Goal: Task Accomplishment & Management: Manage account settings

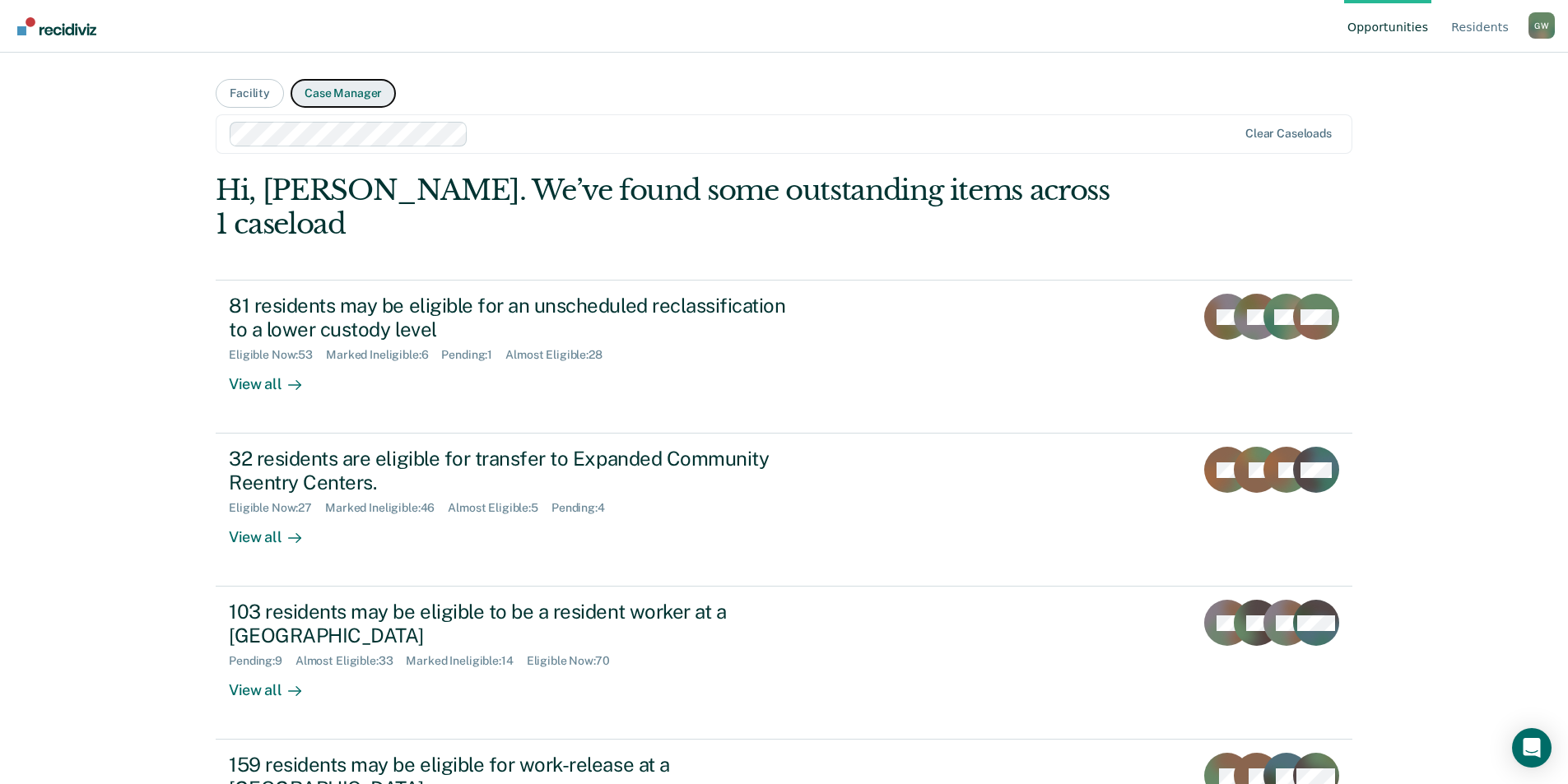
click at [354, 97] on button "Case Manager" at bounding box center [343, 93] width 105 height 29
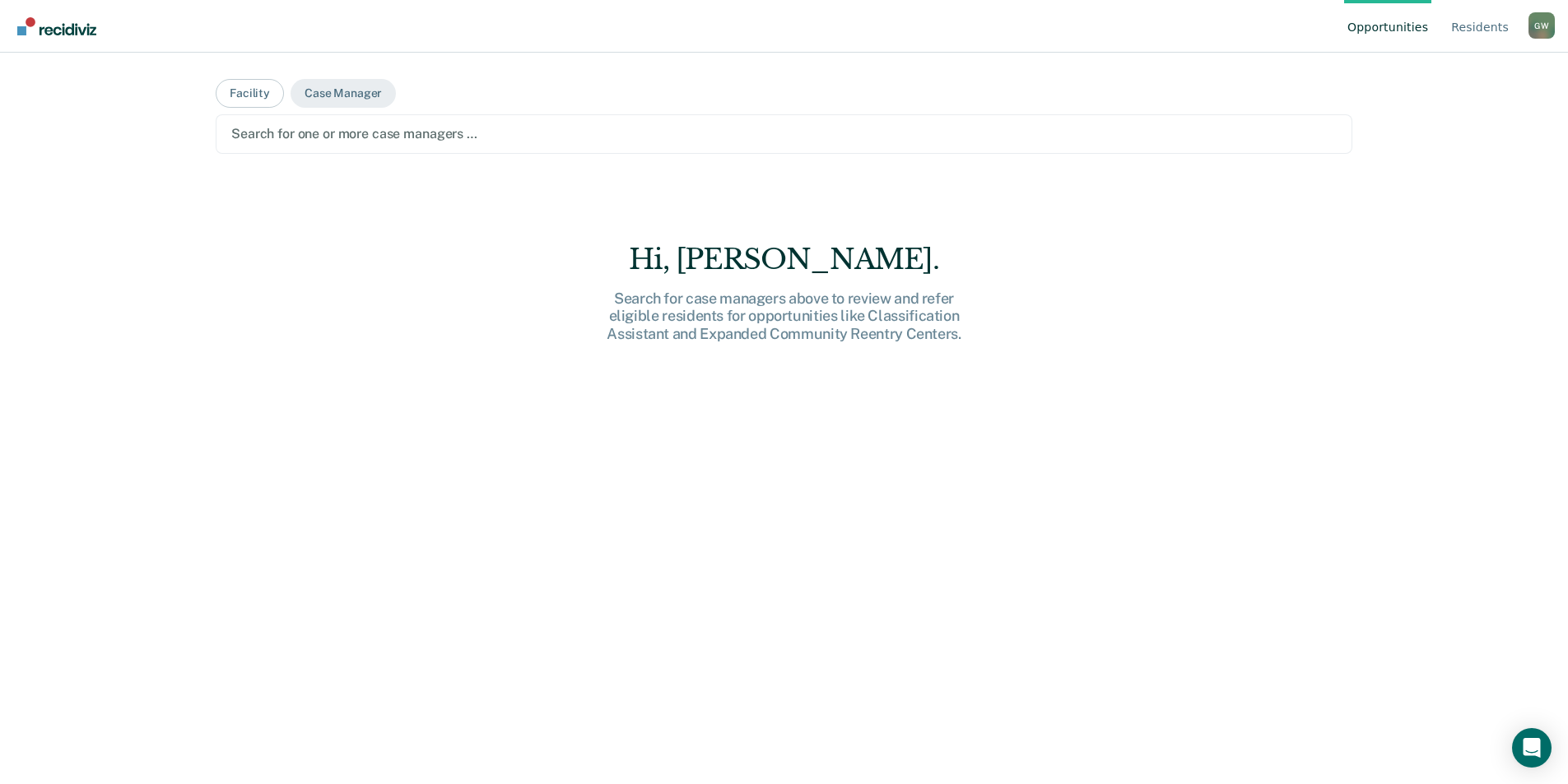
click at [694, 137] on div at bounding box center [784, 133] width 1105 height 19
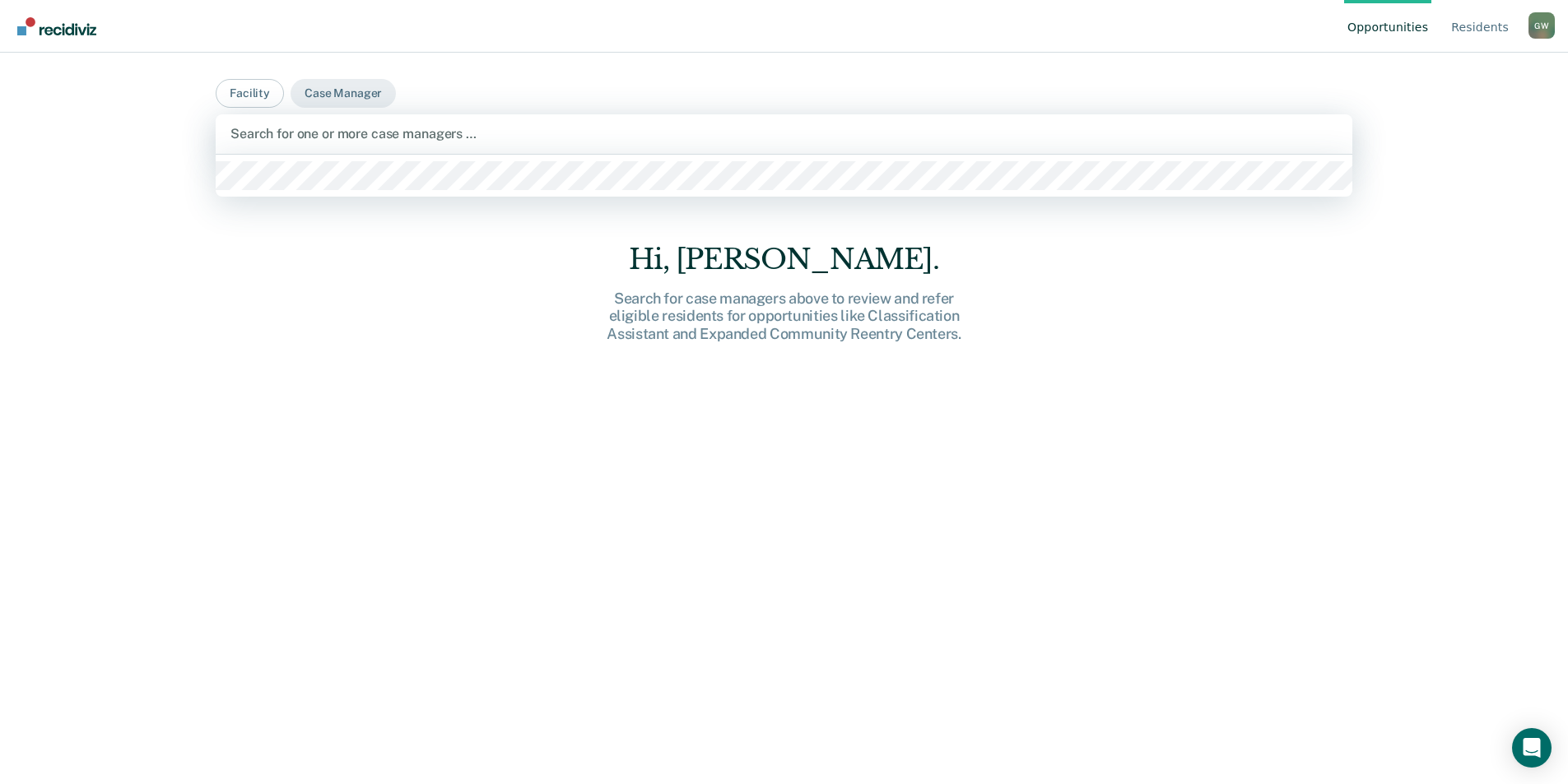
click at [663, 192] on div at bounding box center [784, 175] width 1137 height 42
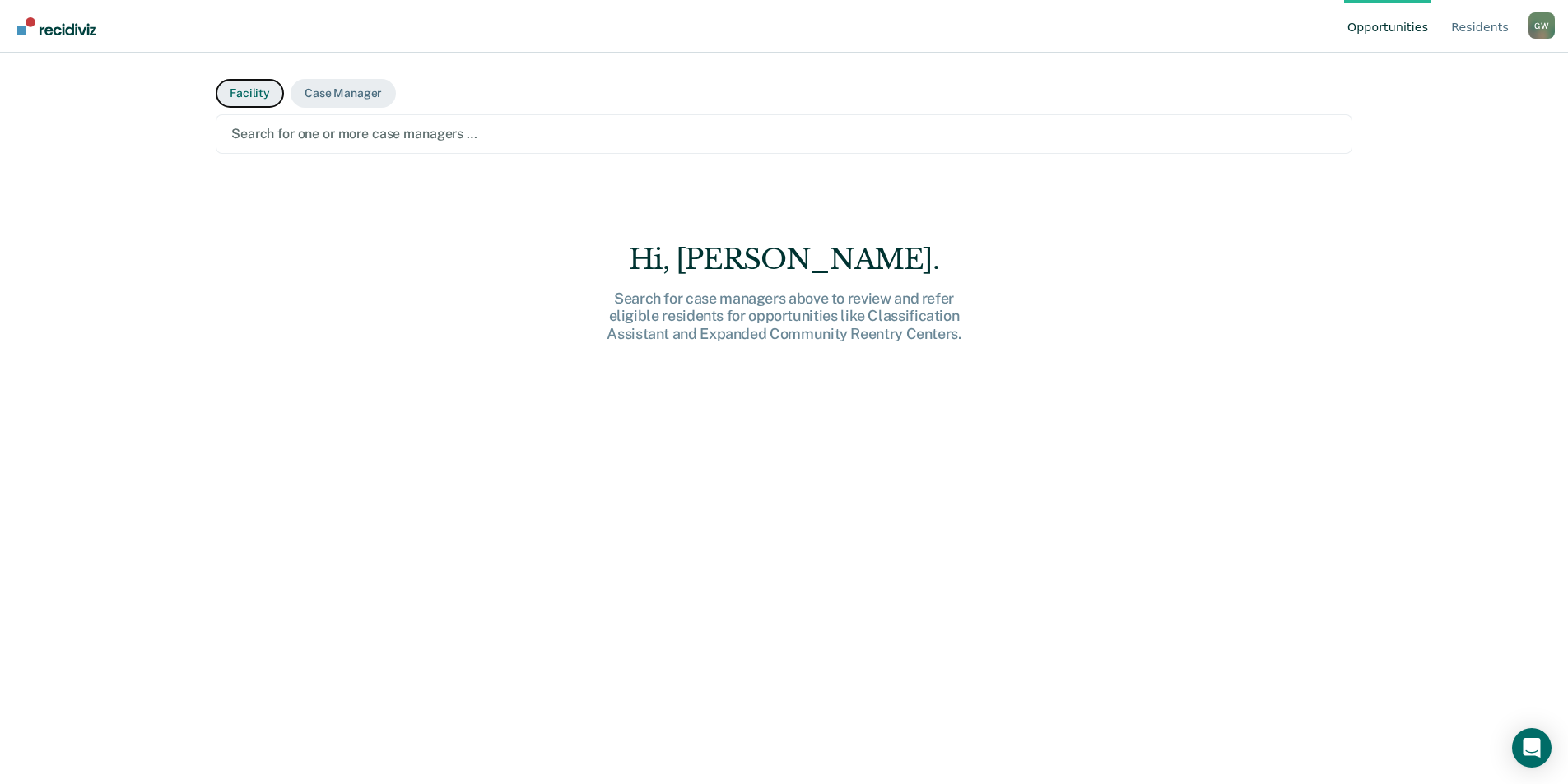
click at [254, 96] on button "Facility" at bounding box center [250, 93] width 68 height 29
click at [427, 130] on div at bounding box center [784, 133] width 1105 height 19
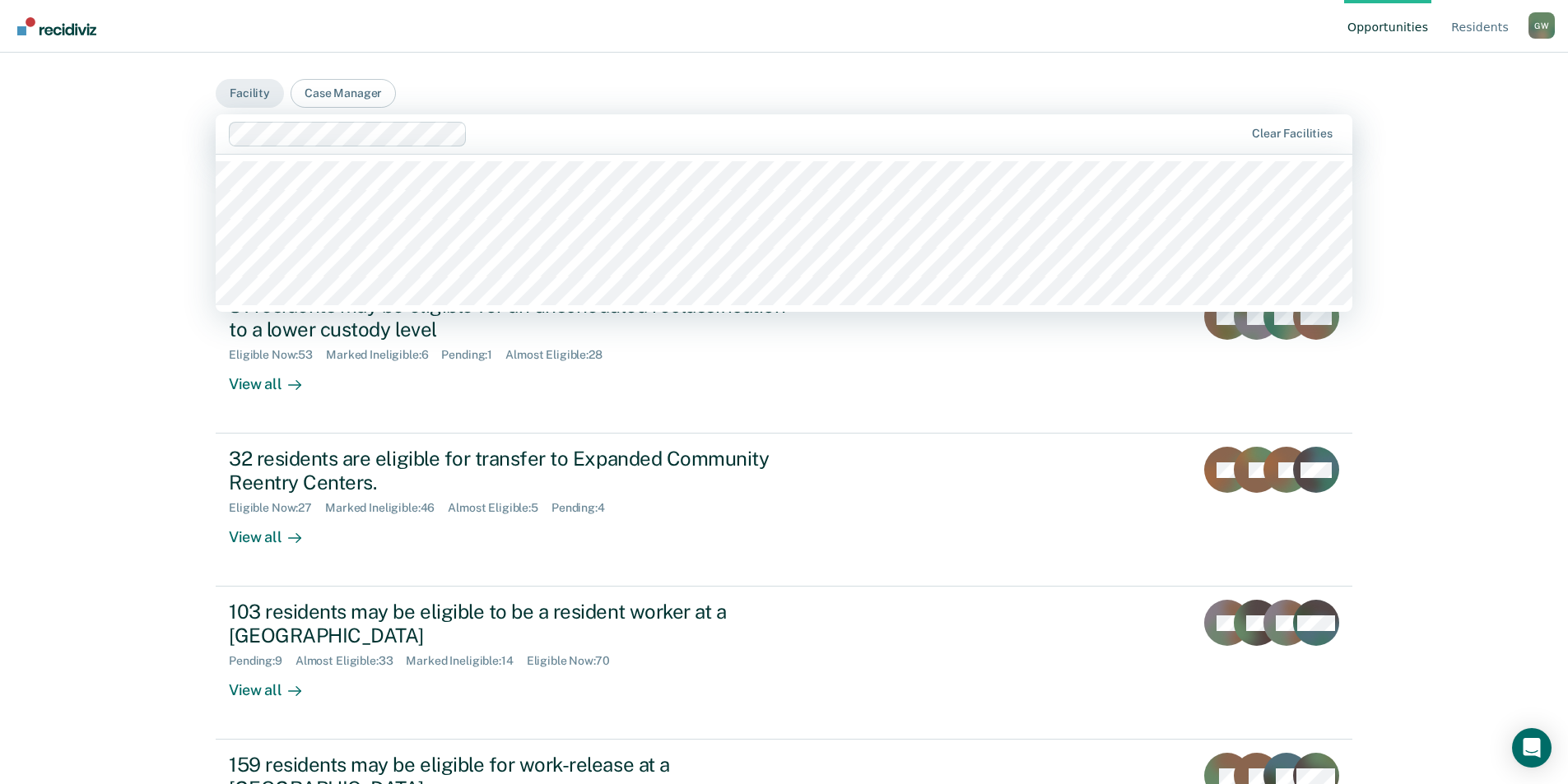
click at [617, 141] on div at bounding box center [859, 133] width 770 height 19
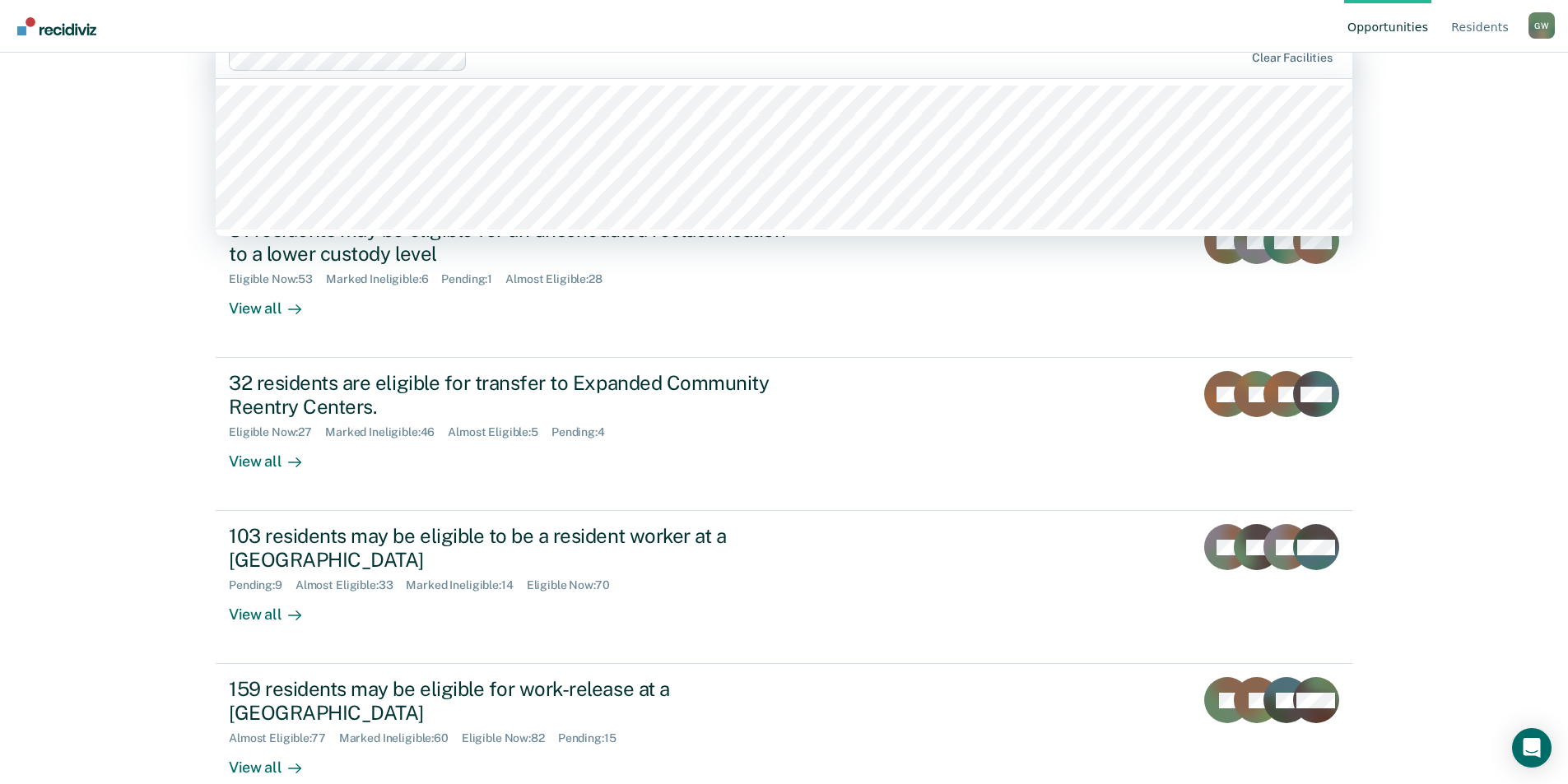
click at [163, 181] on div "Opportunities Resident s [PERSON_NAME] [PERSON_NAME] Profile How it works Log O…" at bounding box center [784, 315] width 1568 height 784
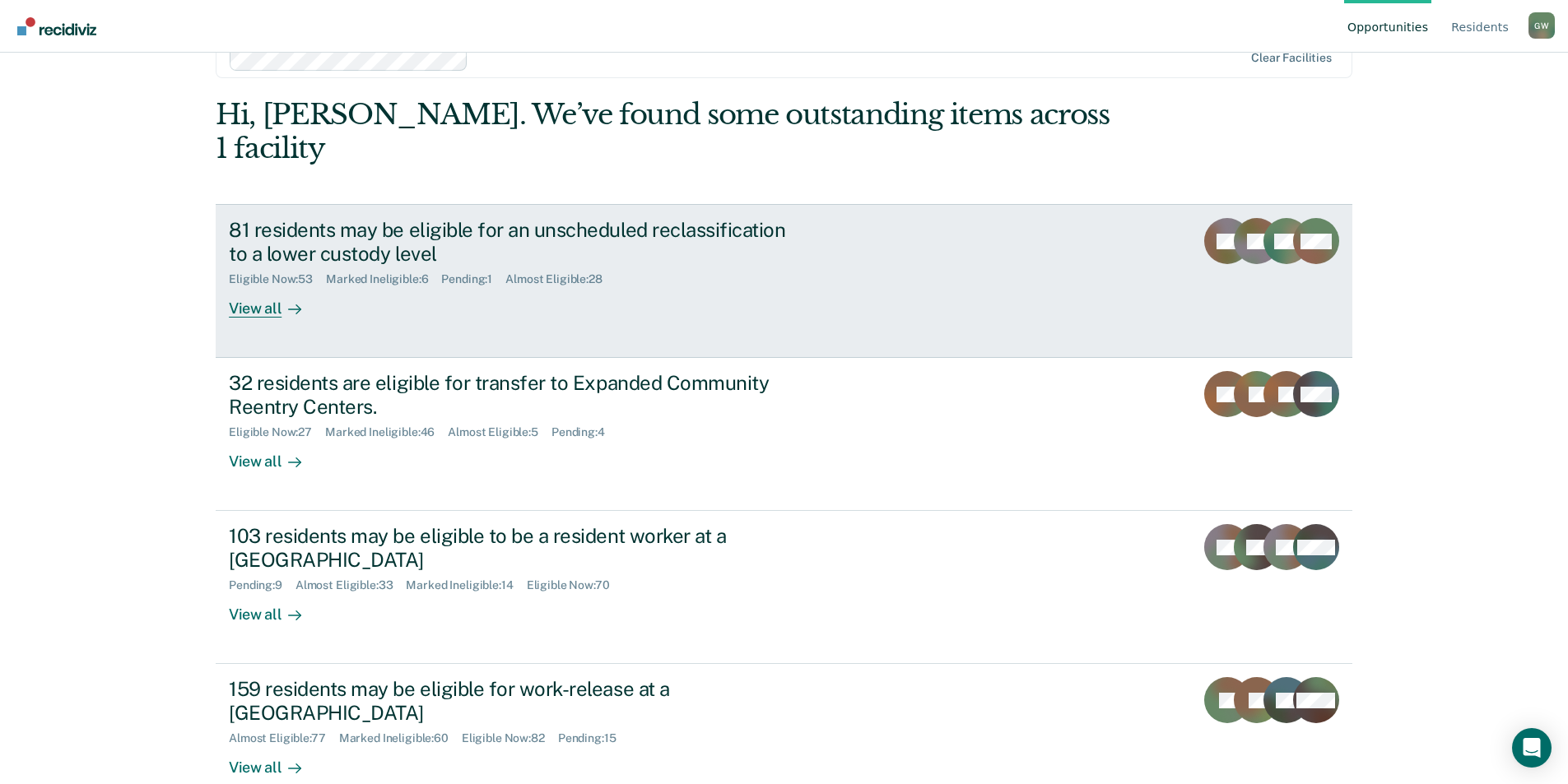
click at [264, 286] on div "View all" at bounding box center [275, 303] width 92 height 32
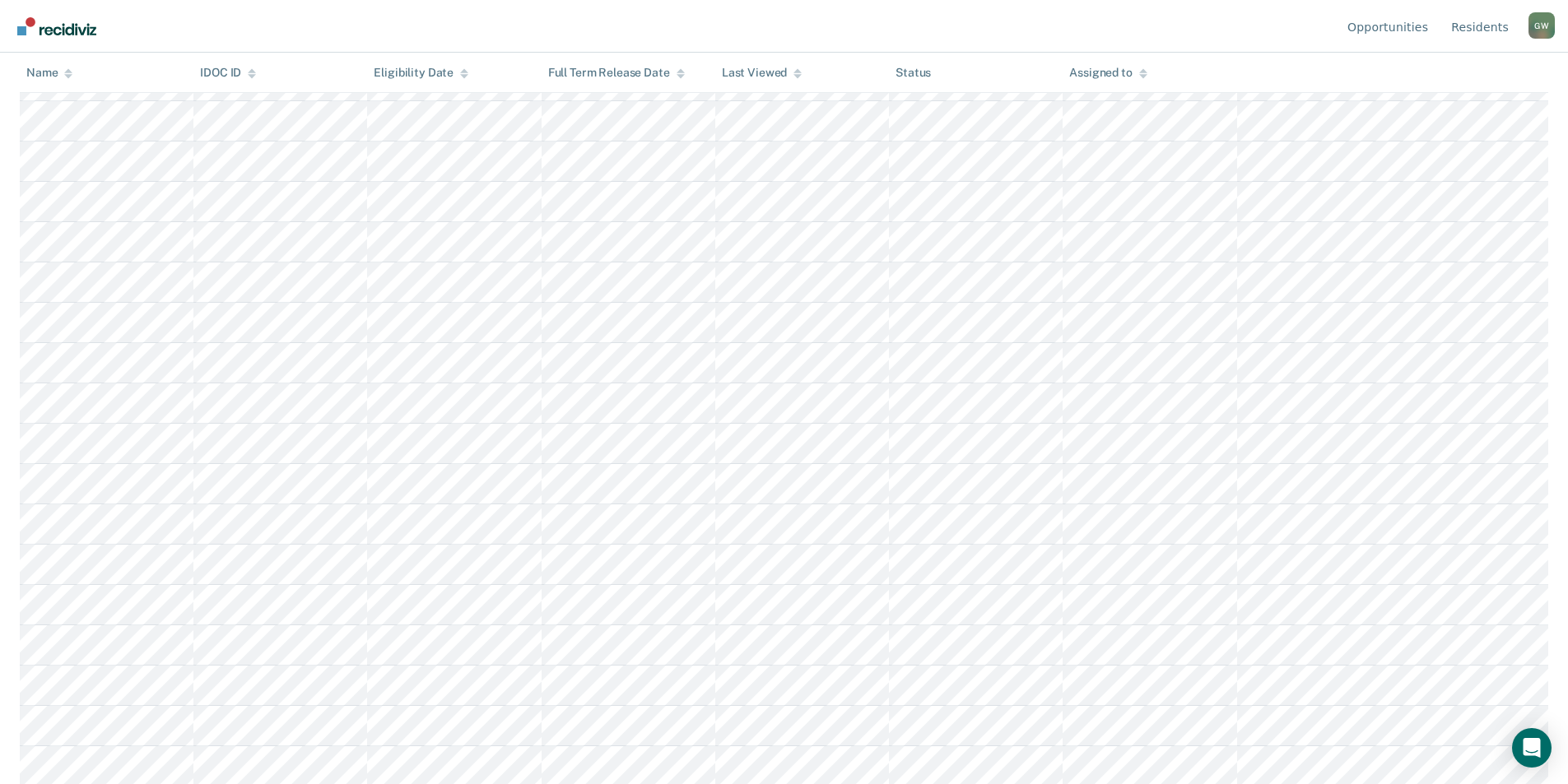
scroll to position [575, 0]
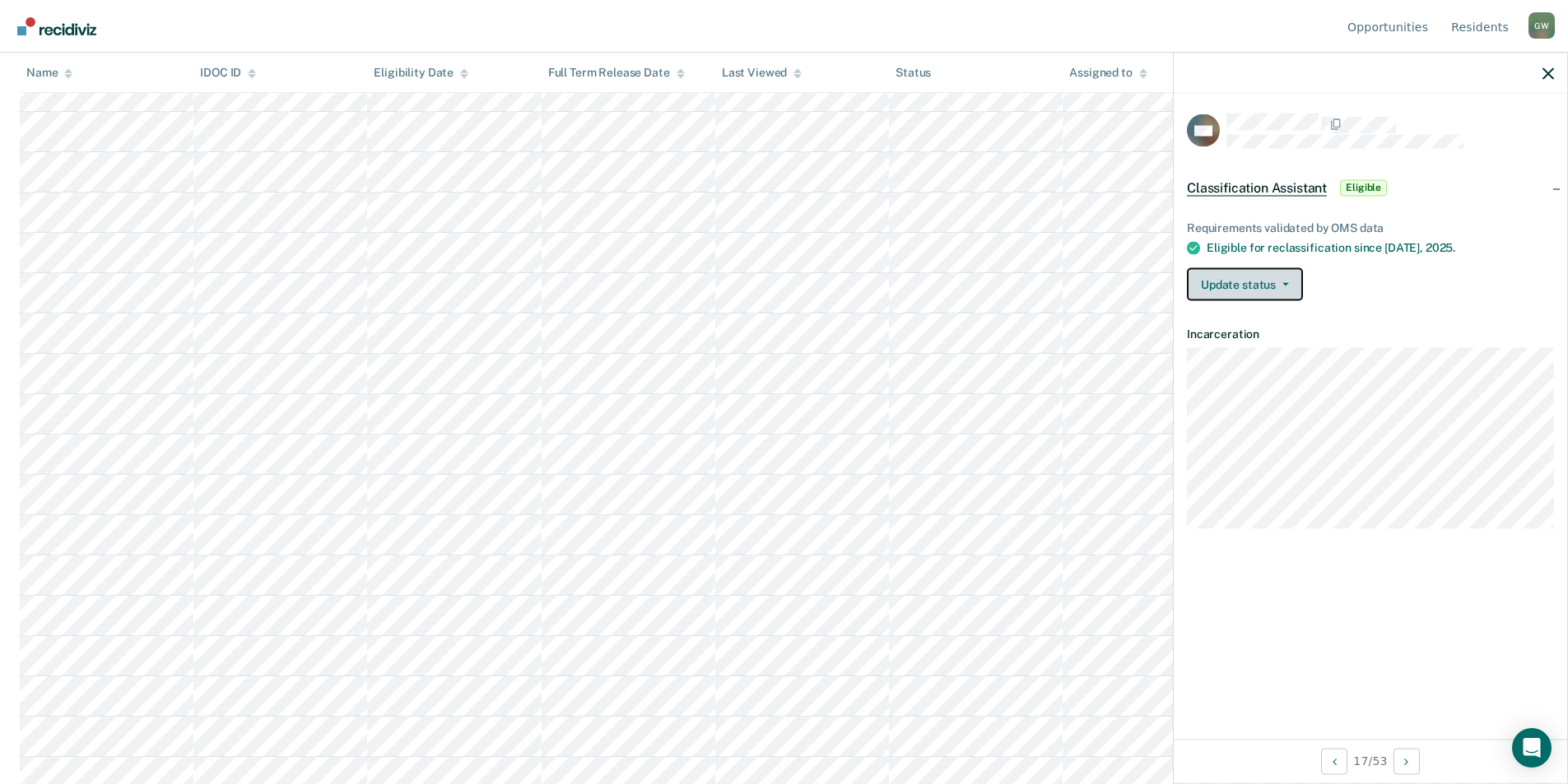
click at [1275, 283] on span "button" at bounding box center [1281, 285] width 13 height 3
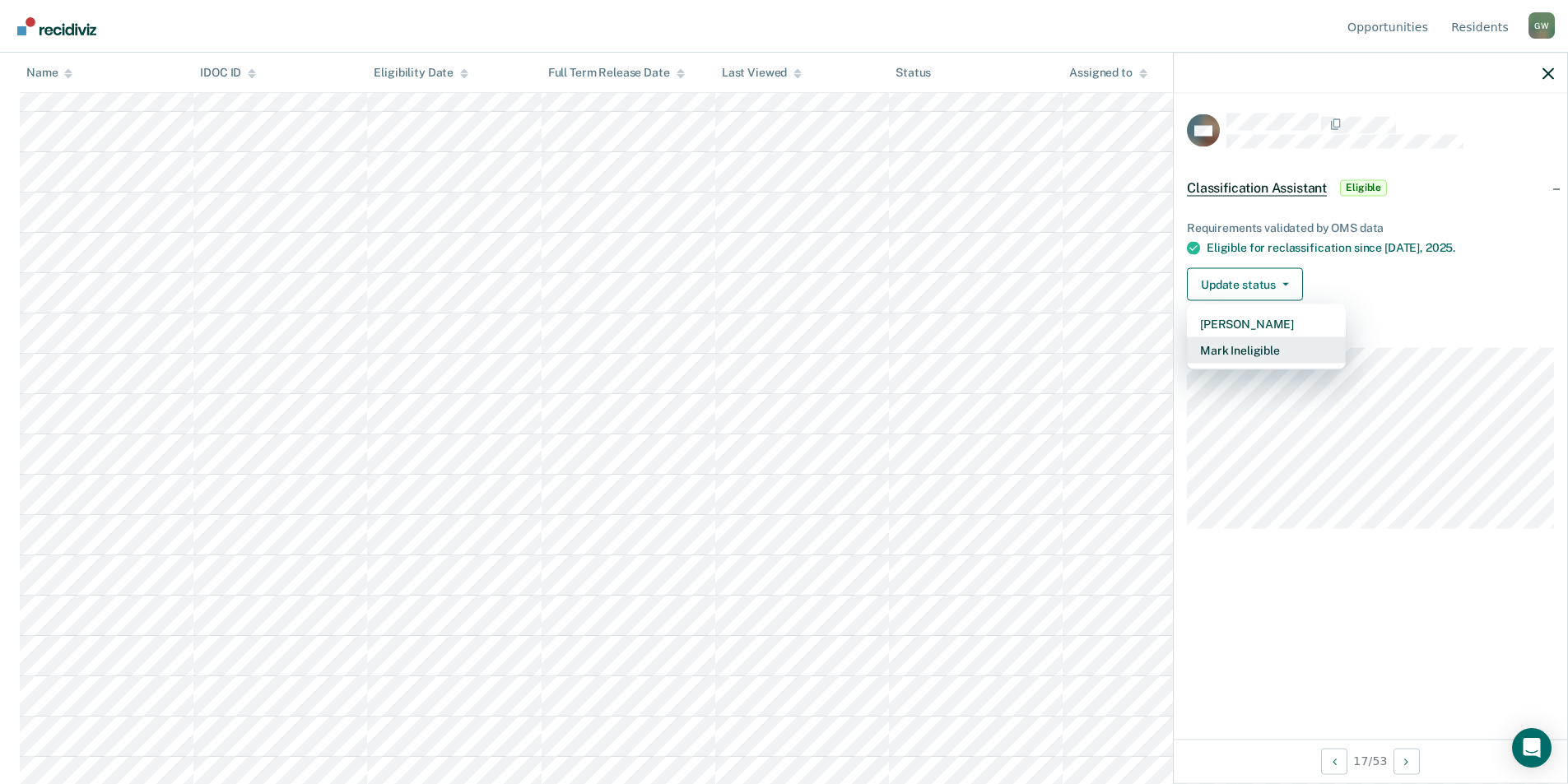
click at [1252, 348] on button "Mark Ineligible" at bounding box center [1266, 350] width 159 height 27
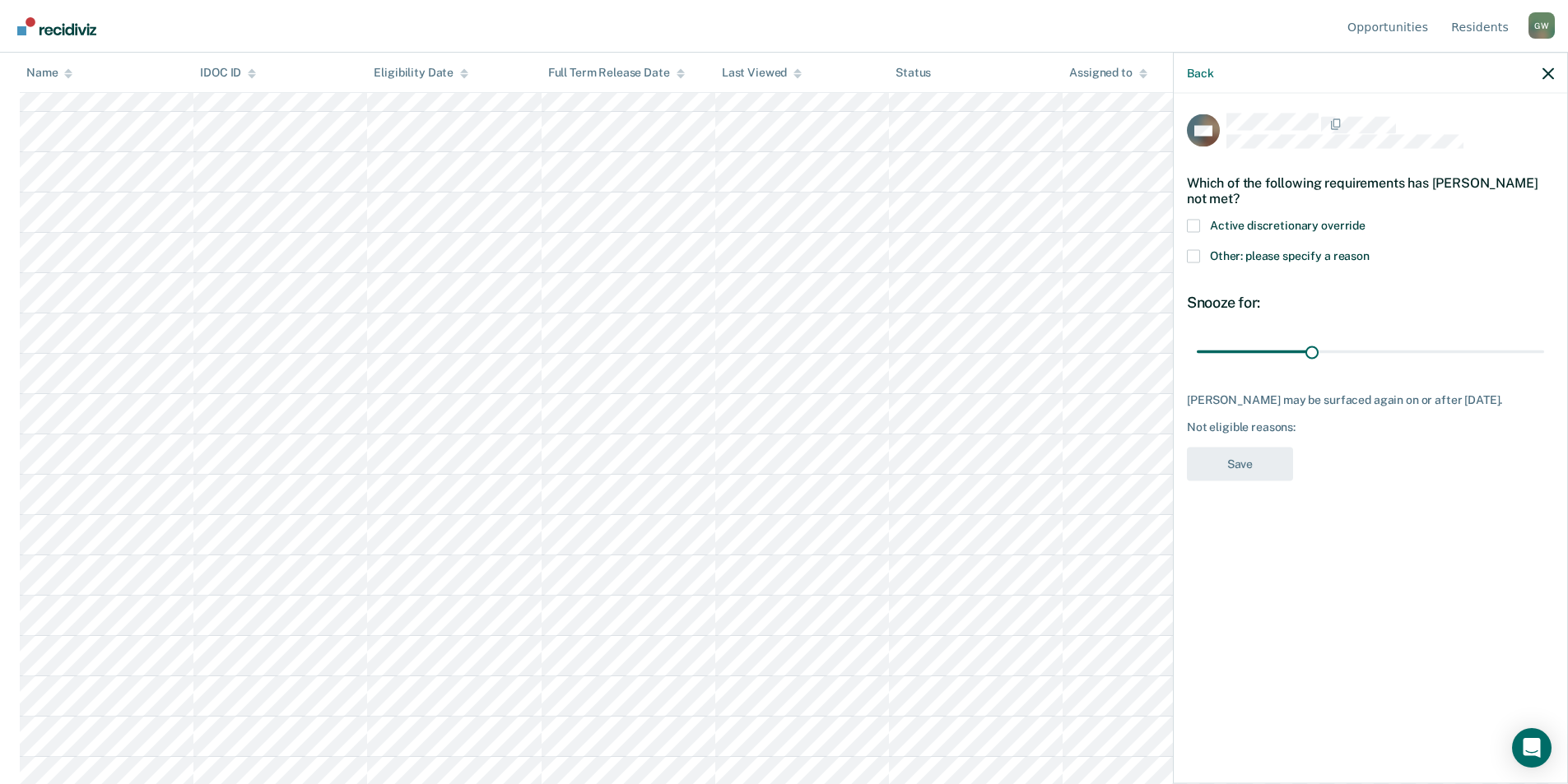
click at [1189, 256] on span at bounding box center [1192, 256] width 13 height 13
click at [1370, 250] on input "Other: please specify a reason" at bounding box center [1370, 250] width 0 height 0
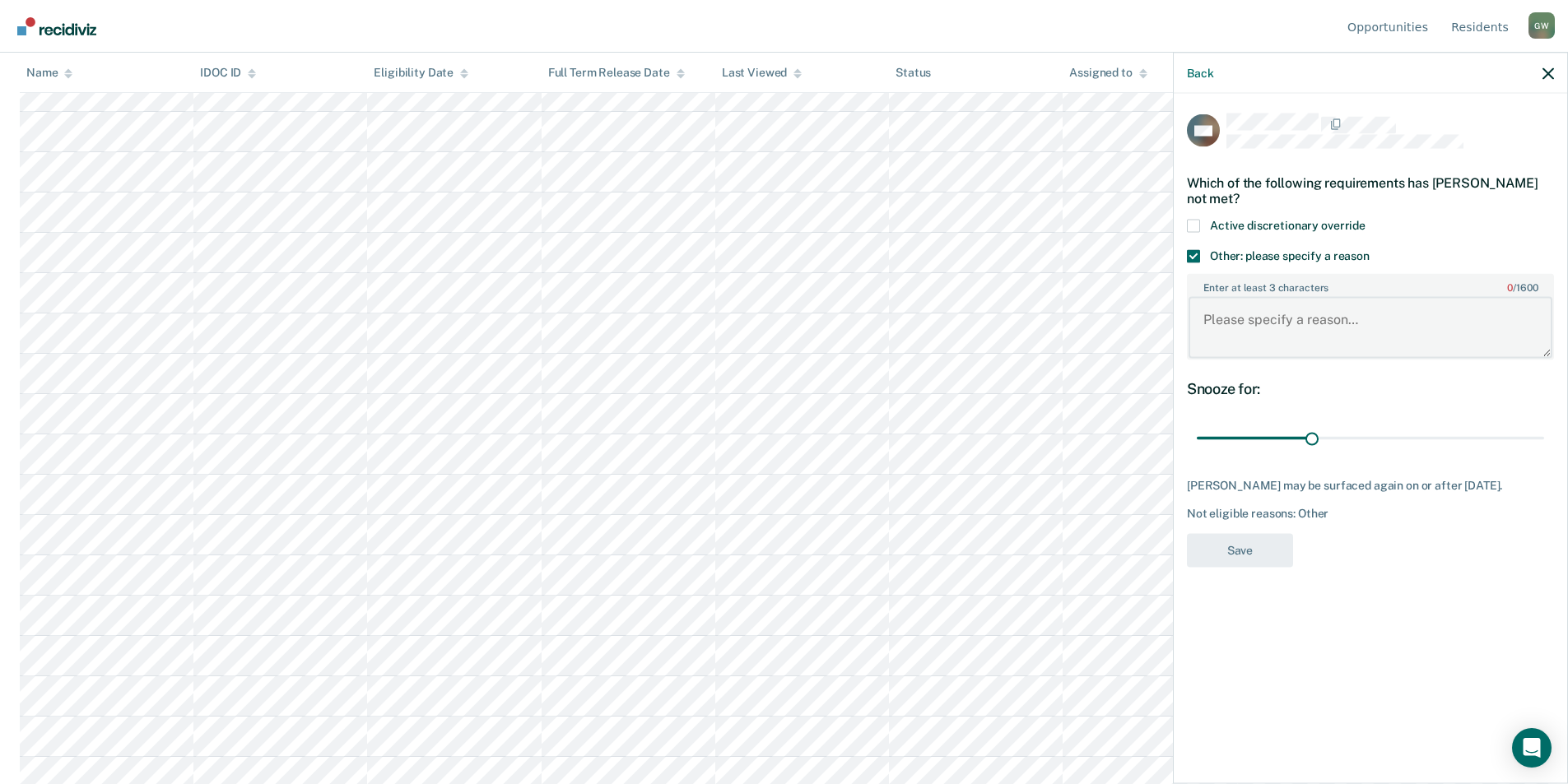
click at [1236, 322] on textarea "Enter at least 3 characters 0 / 1600" at bounding box center [1370, 327] width 364 height 61
type textarea "Detainer"
drag, startPoint x: 1315, startPoint y: 433, endPoint x: 1416, endPoint y: 445, distance: 101.7
type input "60"
click at [1424, 445] on input "range" at bounding box center [1370, 439] width 347 height 29
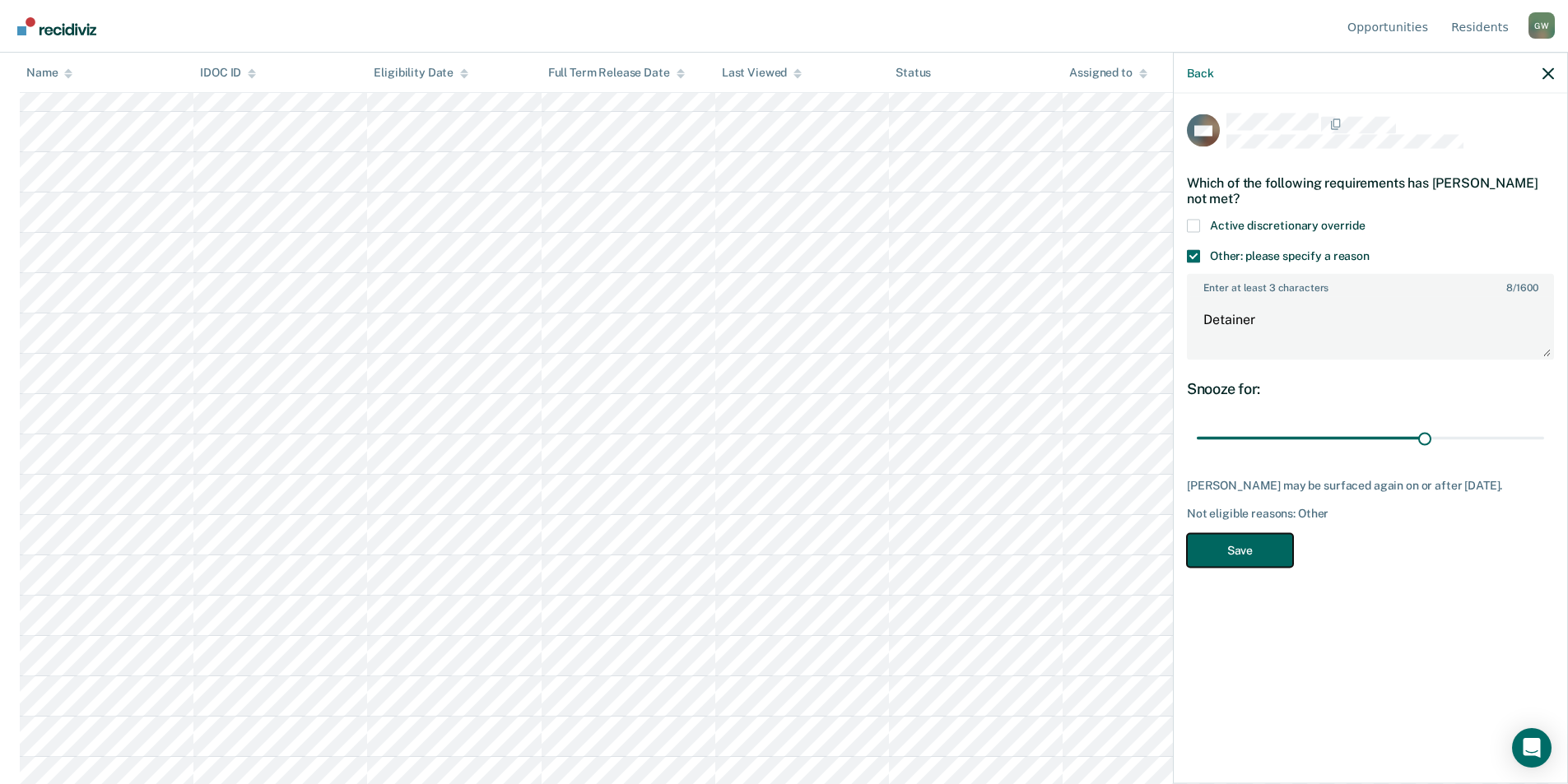
click at [1228, 549] on button "Save" at bounding box center [1240, 549] width 106 height 33
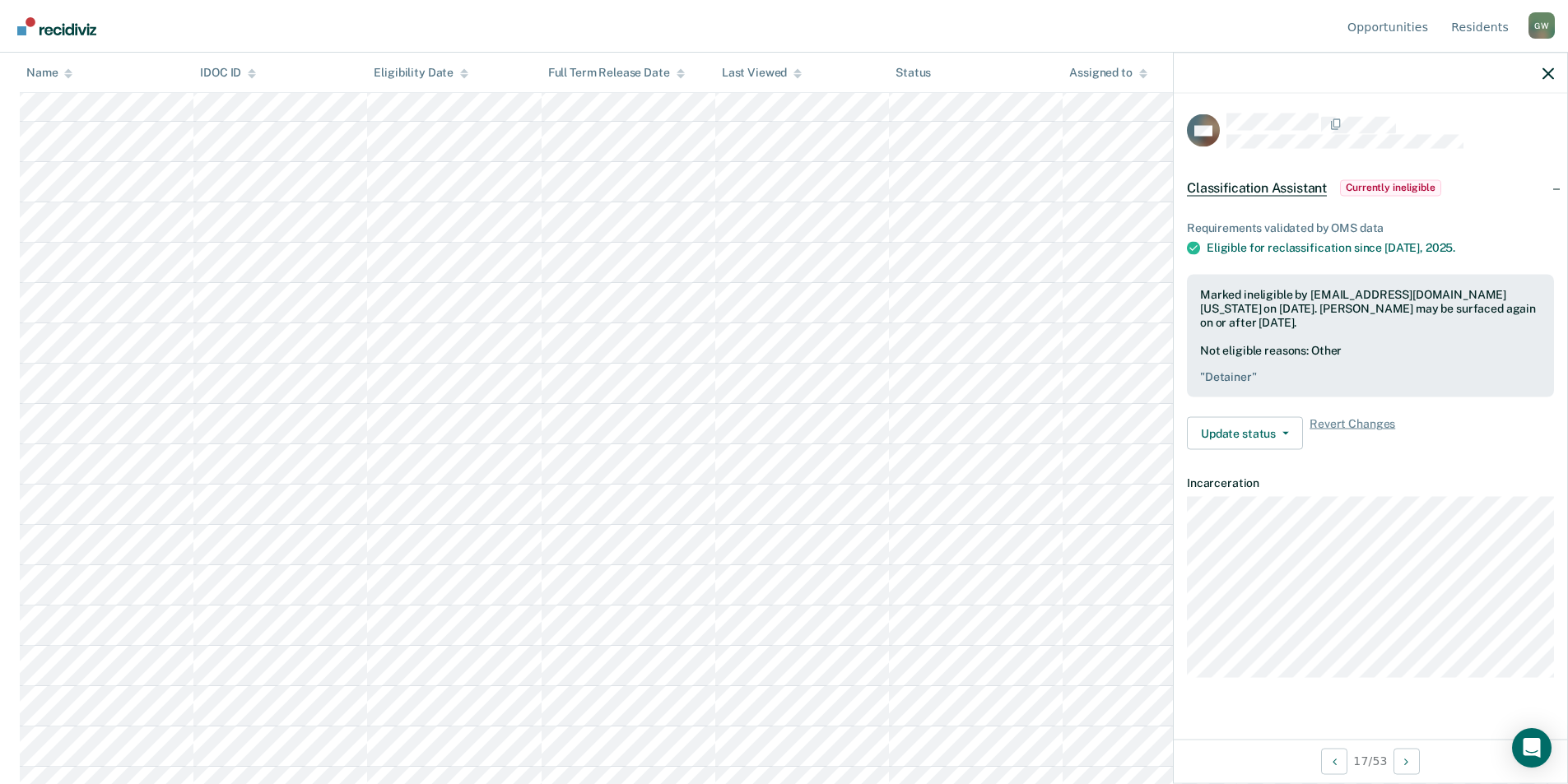
scroll to position [1637, 0]
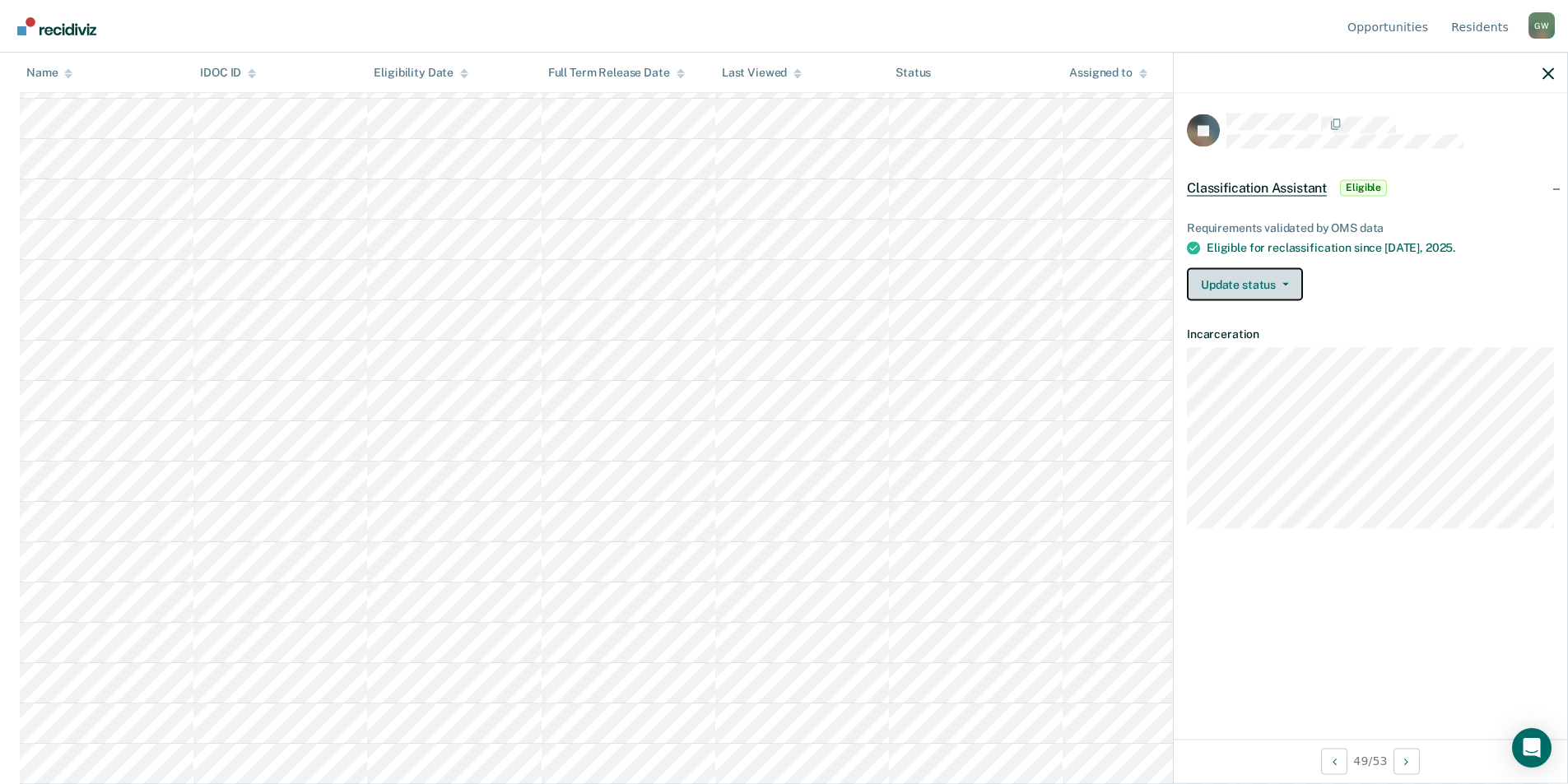
click at [1281, 285] on button "Update status" at bounding box center [1245, 285] width 116 height 32
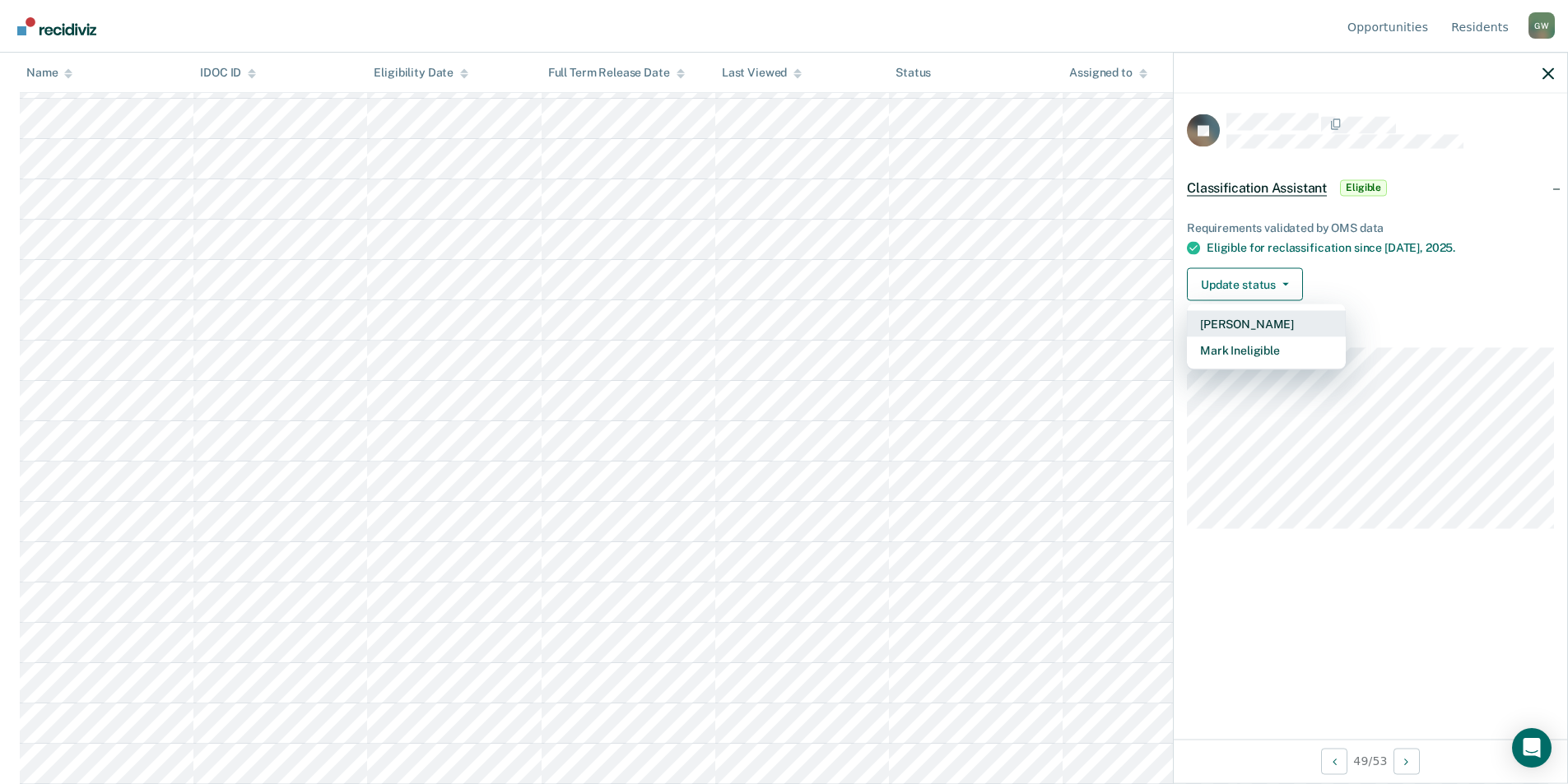
click at [1270, 322] on button "[PERSON_NAME]" at bounding box center [1266, 324] width 159 height 27
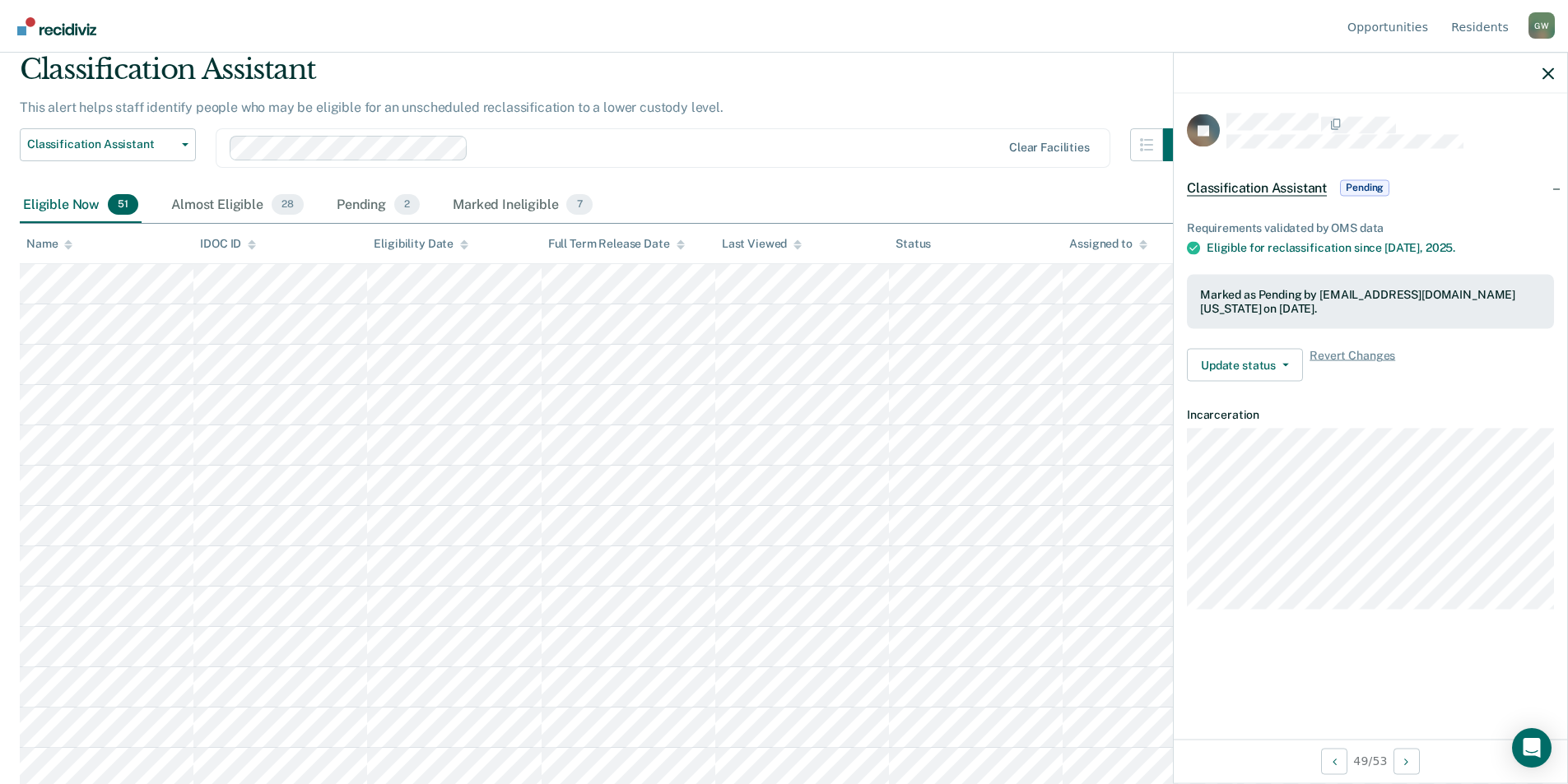
scroll to position [0, 0]
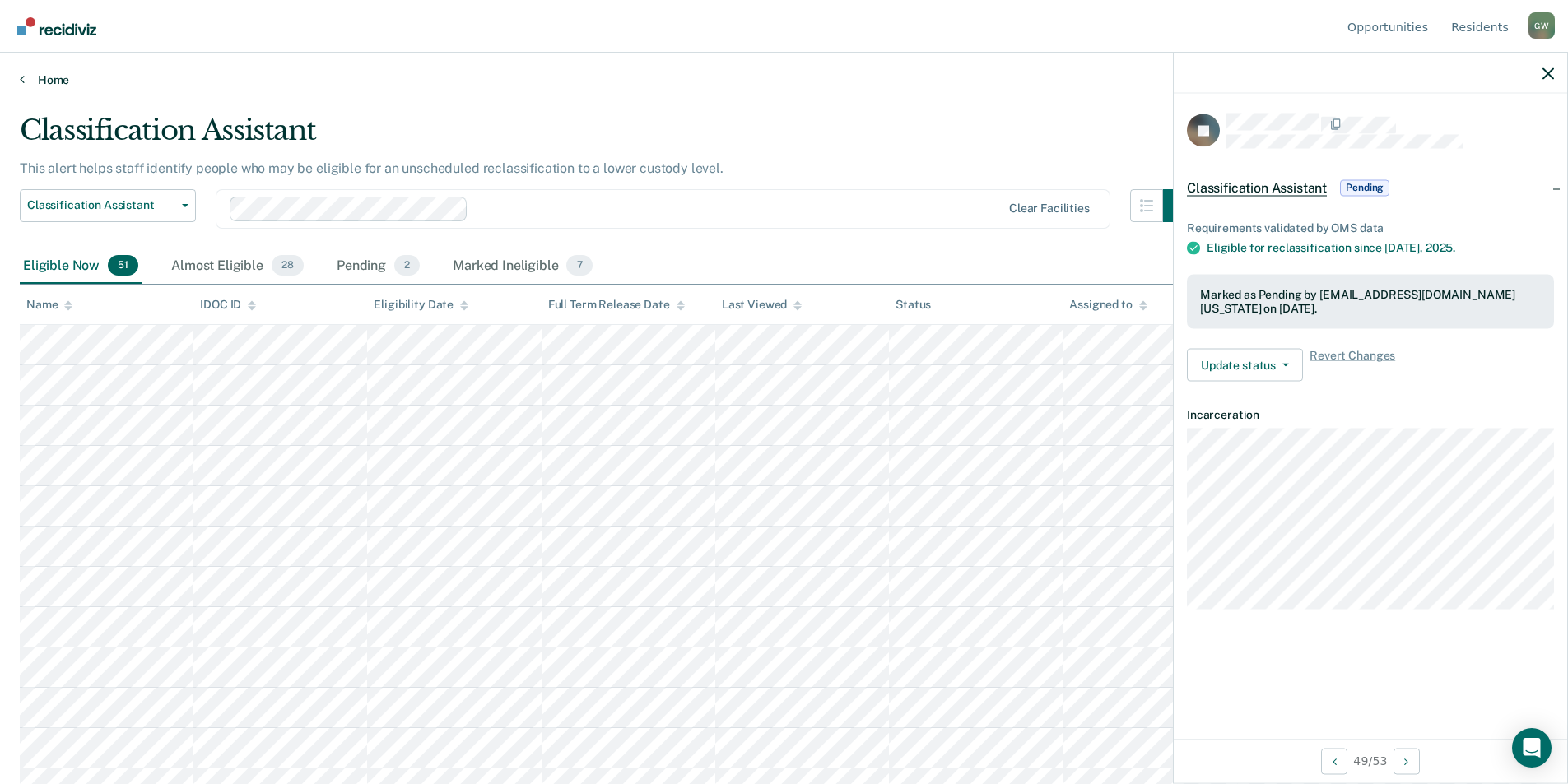
click at [31, 76] on link "Home" at bounding box center [784, 80] width 1529 height 15
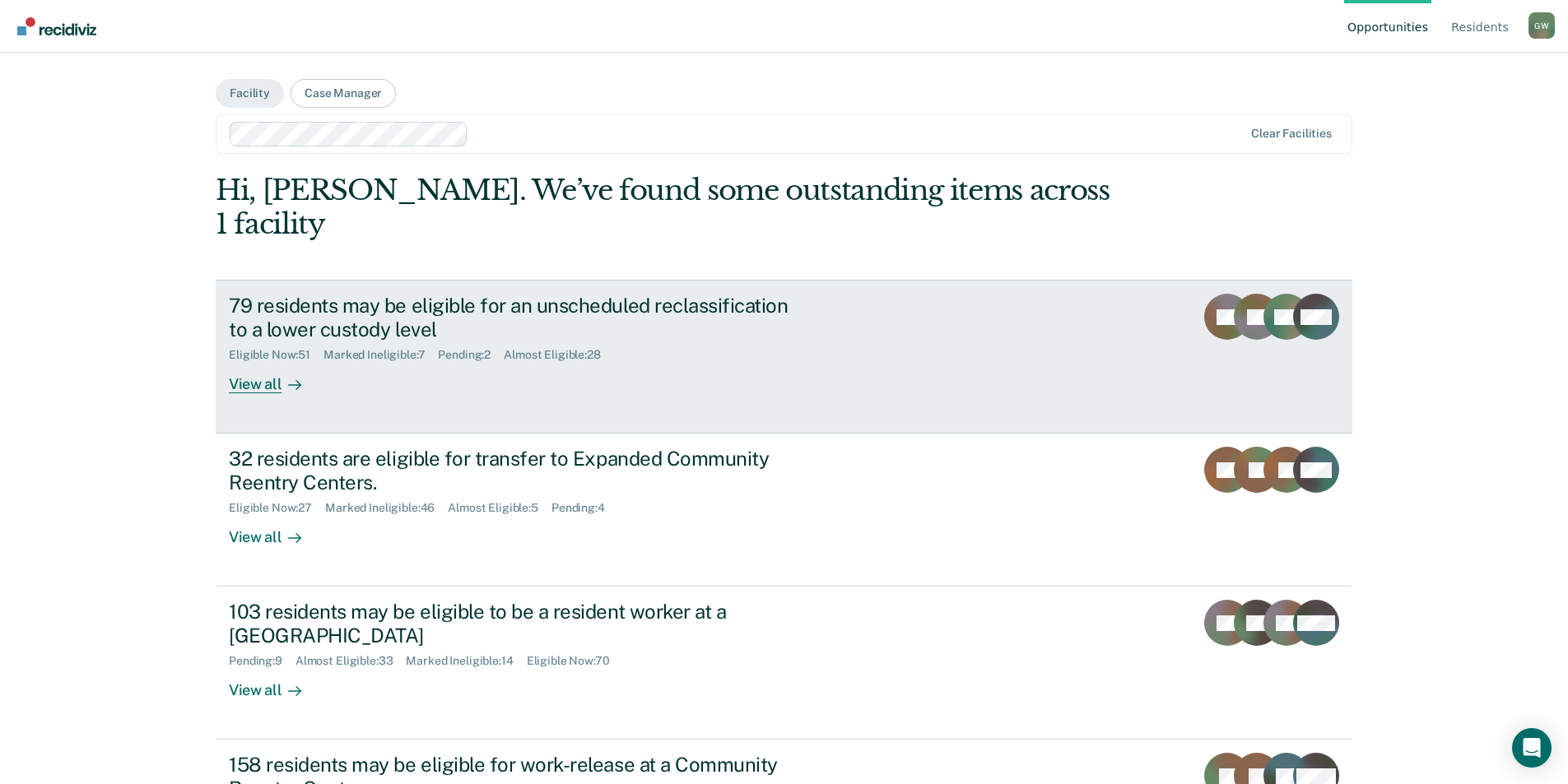
click at [563, 293] on div "79 residents may be eligible for an unscheduled reclassification to a lower cus…" at bounding box center [517, 317] width 577 height 48
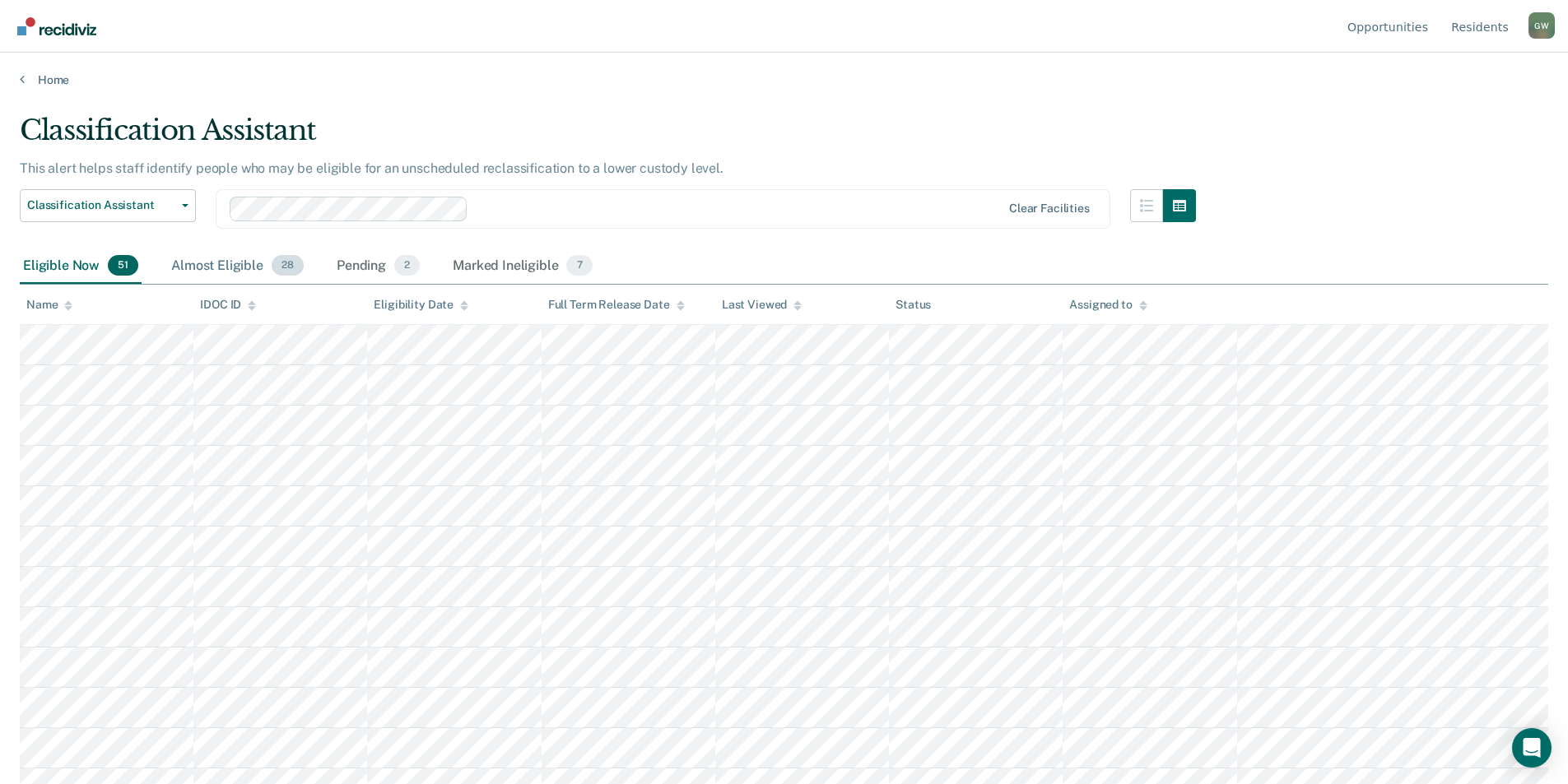
click at [210, 270] on div "Almost Eligible 28" at bounding box center [237, 267] width 139 height 36
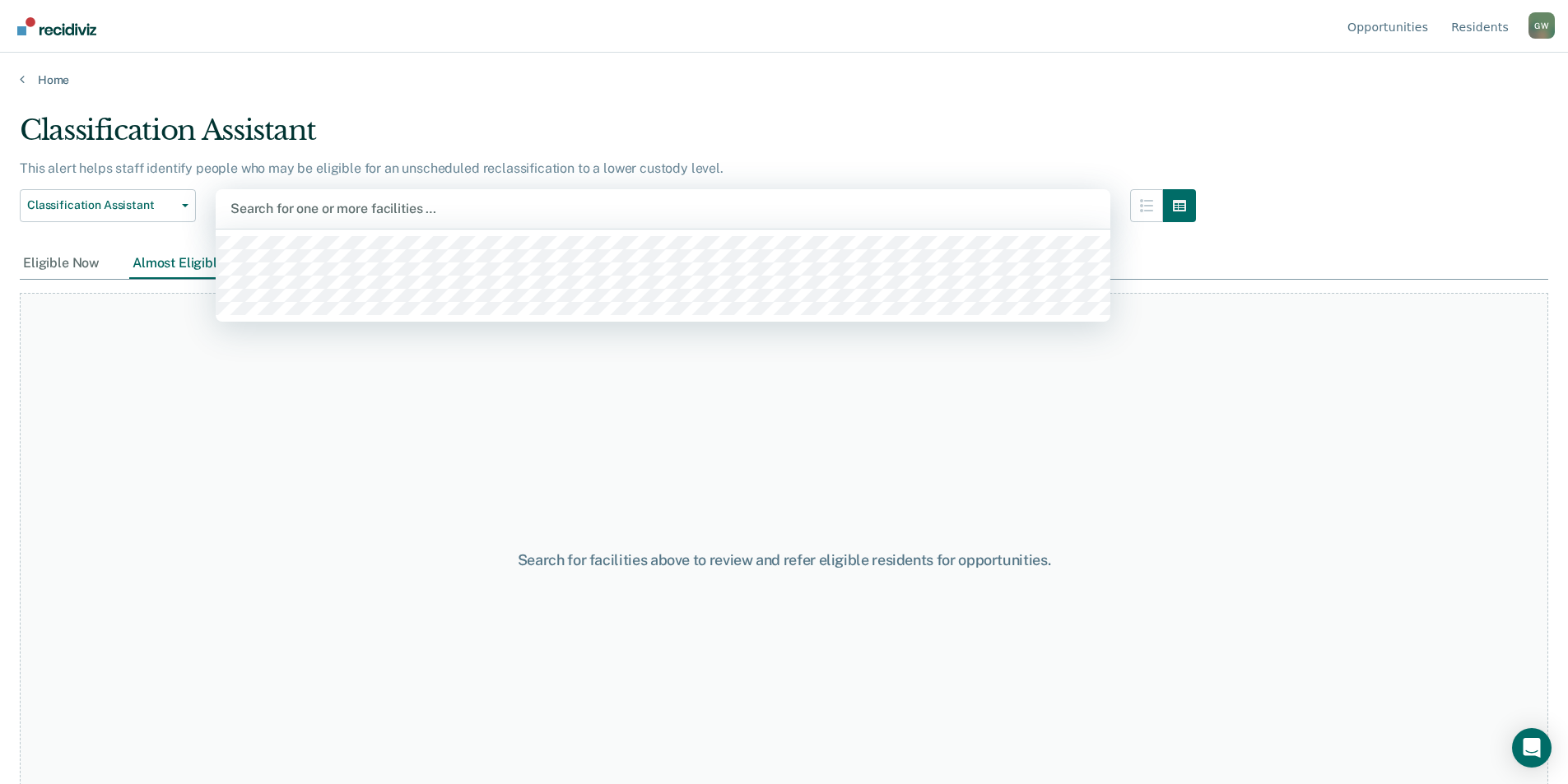
click at [386, 213] on div at bounding box center [662, 209] width 865 height 19
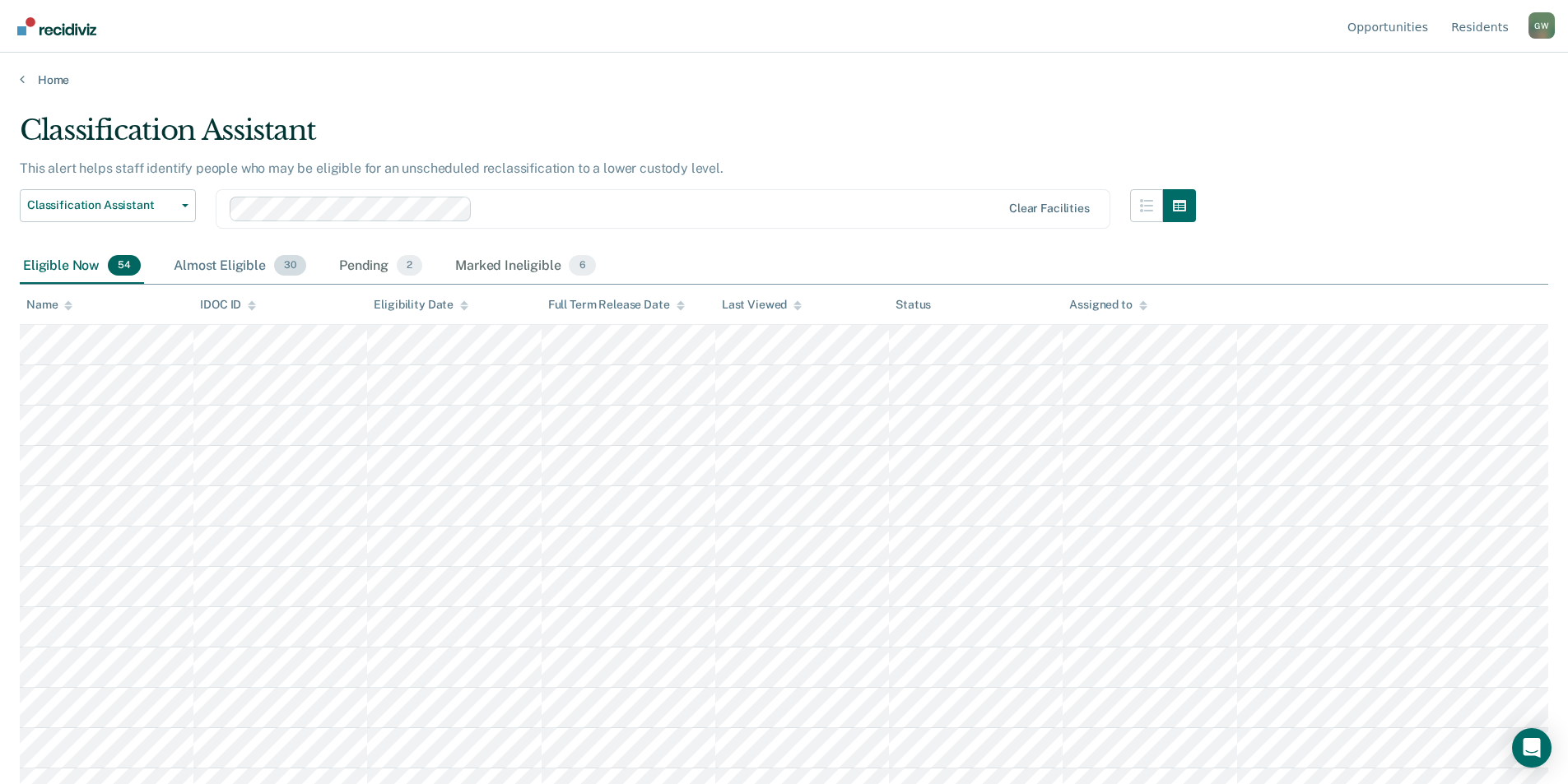
click at [230, 270] on div "Almost Eligible 30" at bounding box center [240, 267] width 139 height 36
click at [40, 262] on div "Eligible Now 54" at bounding box center [81, 267] width 124 height 36
click at [27, 80] on link "Home" at bounding box center [784, 80] width 1529 height 15
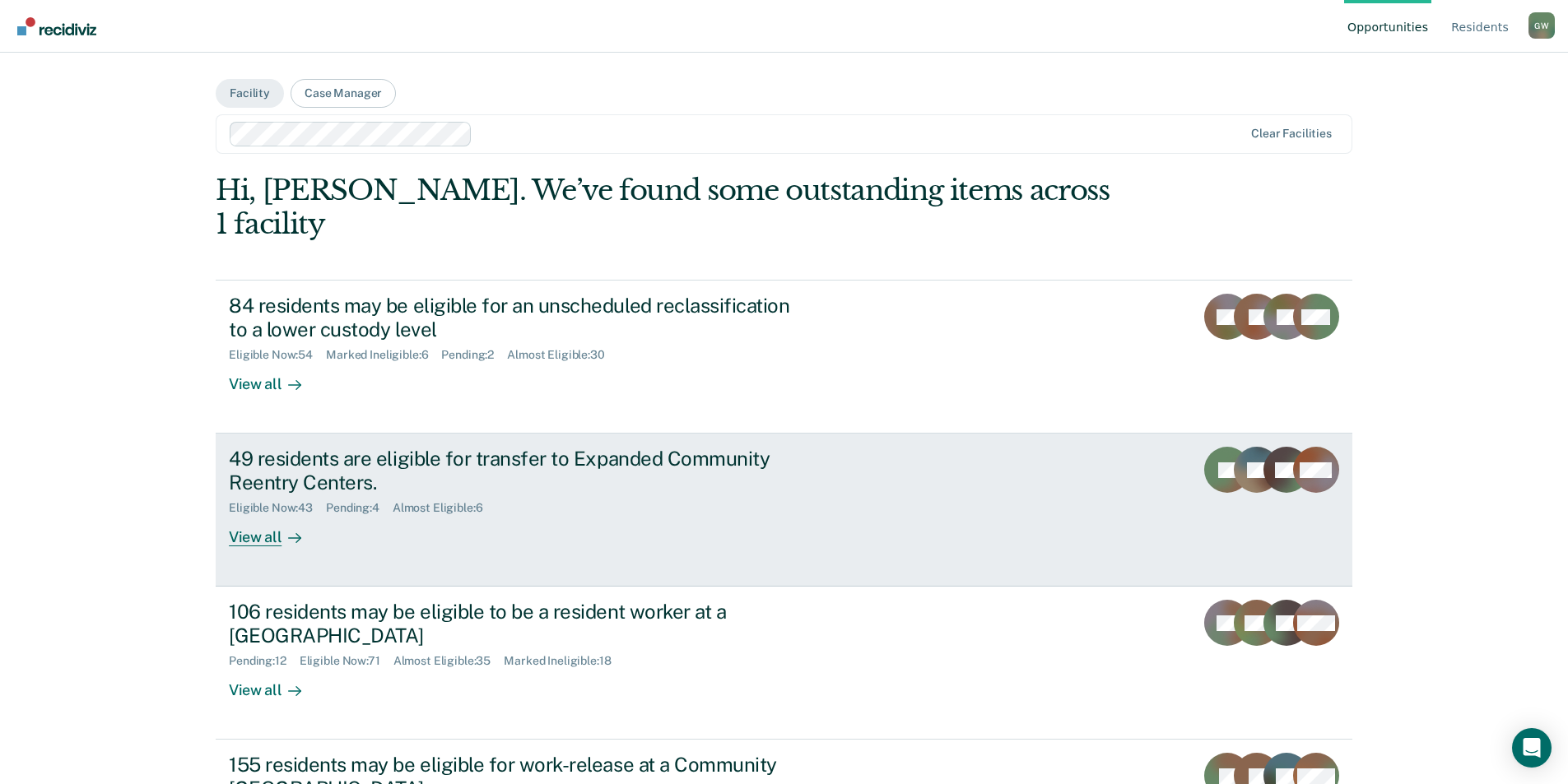
click at [573, 446] on div "49 residents are eligible for transfer to Expanded Community Reentry Centers." at bounding box center [517, 470] width 577 height 48
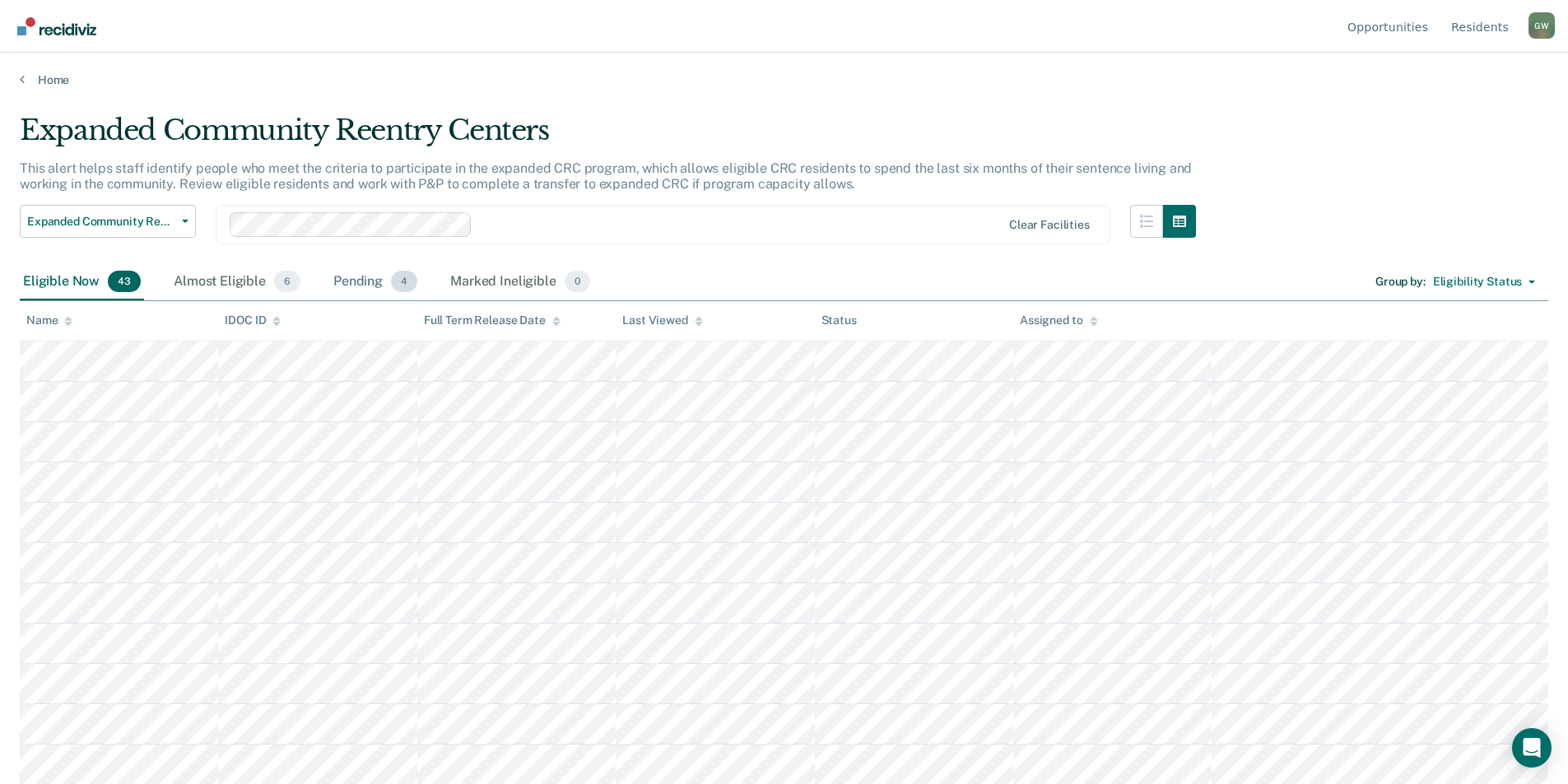
click at [370, 280] on div "Pending 4" at bounding box center [376, 282] width 91 height 36
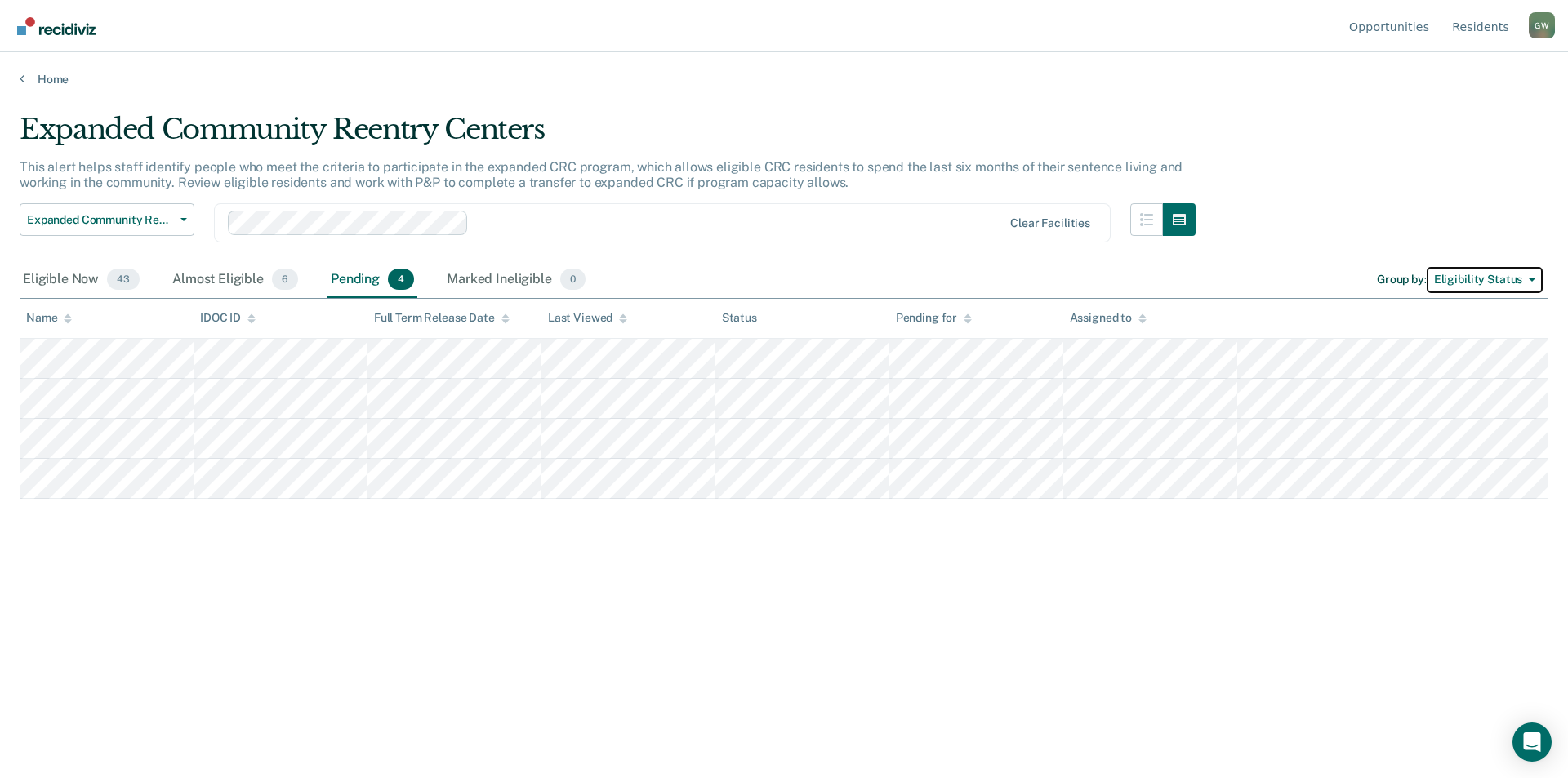
click at [1521, 282] on button "Eligibility Status" at bounding box center [1485, 280] width 116 height 26
click at [1523, 283] on button "Eligibility Status" at bounding box center [1485, 280] width 116 height 26
click at [59, 284] on div "Eligible Now 43" at bounding box center [81, 280] width 123 height 36
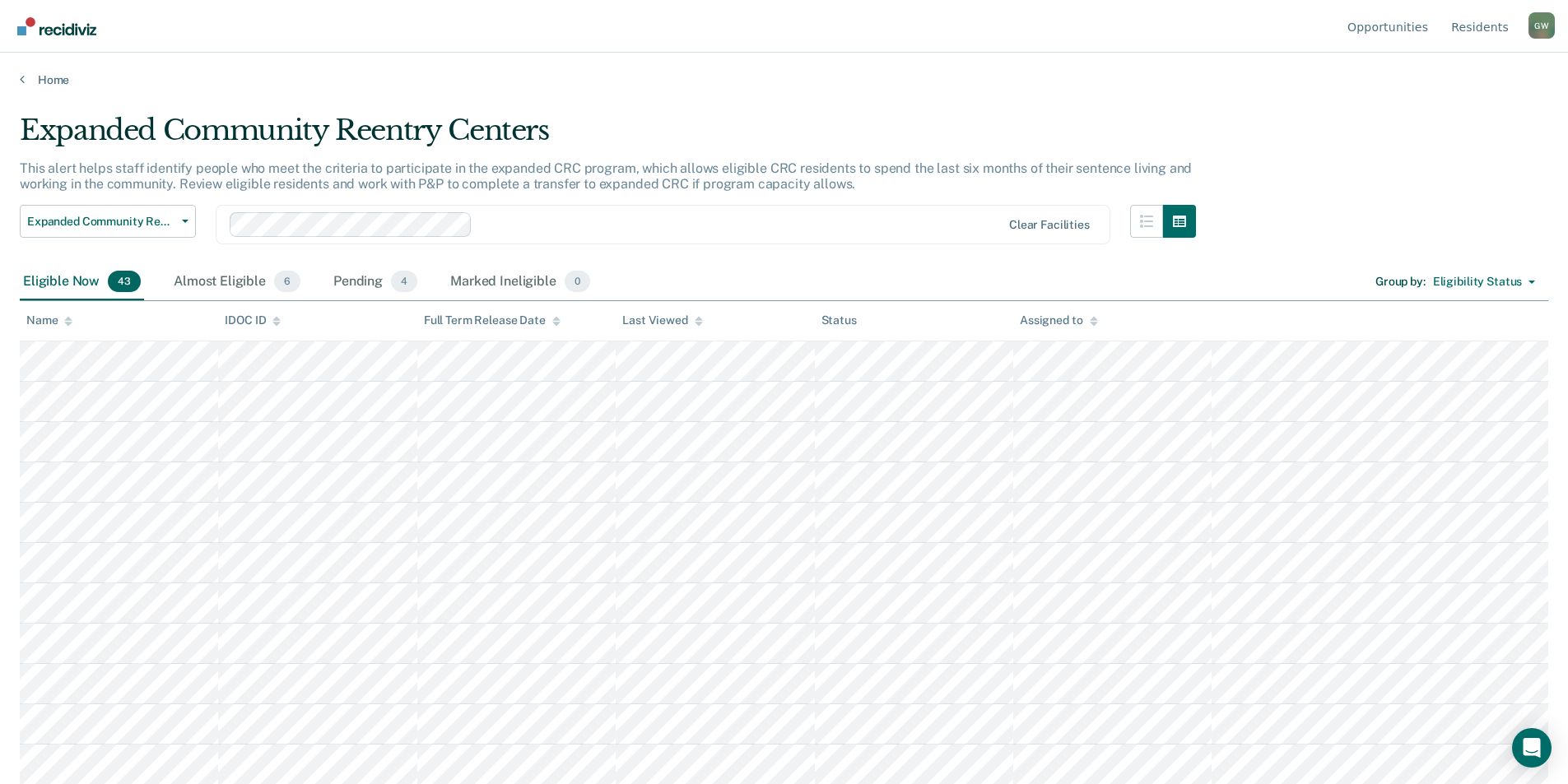
click at [533, 317] on div "Full Term Release Date" at bounding box center [493, 321] width 137 height 14
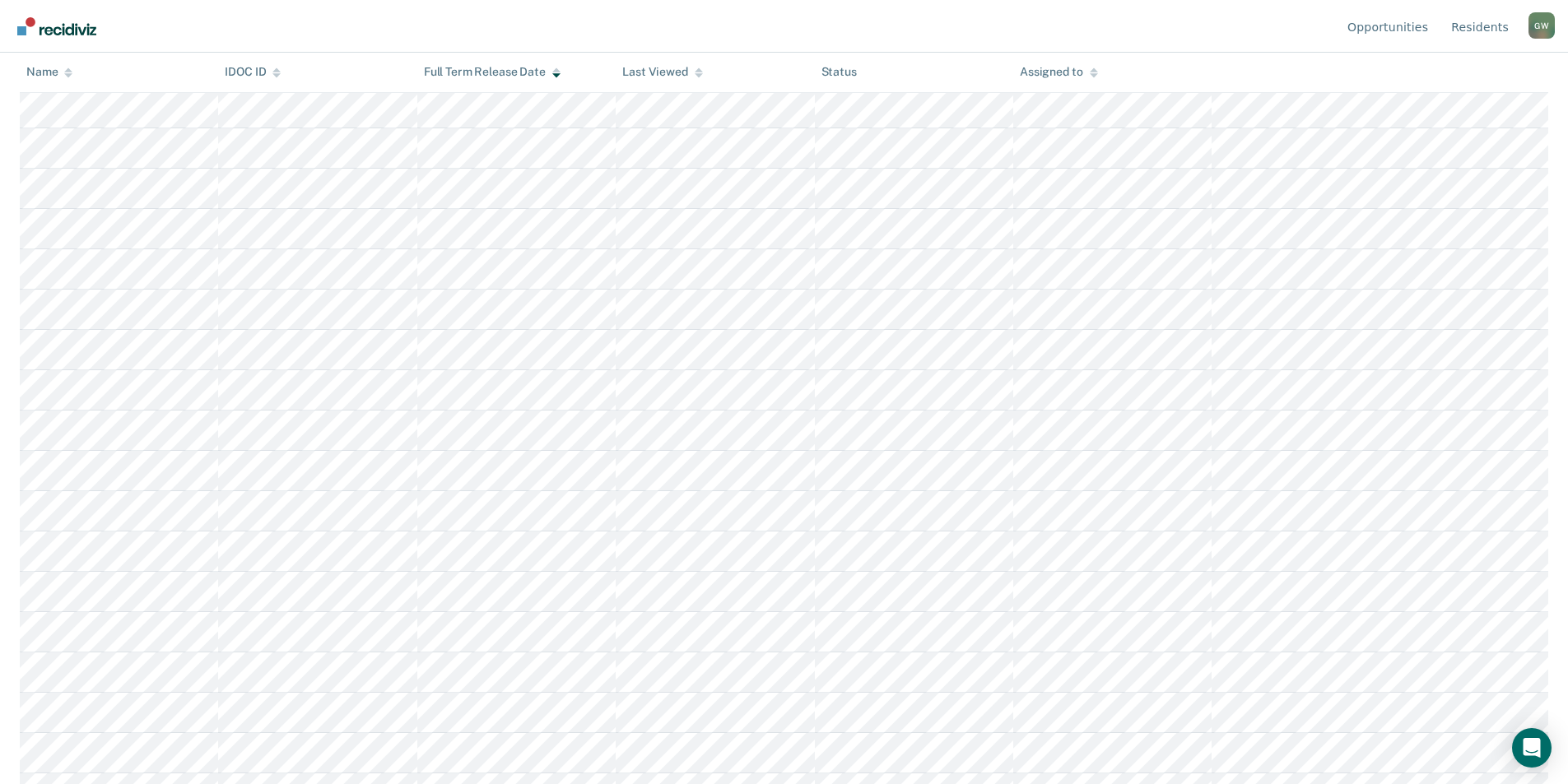
scroll to position [658, 0]
